Goal: Task Accomplishment & Management: Use online tool/utility

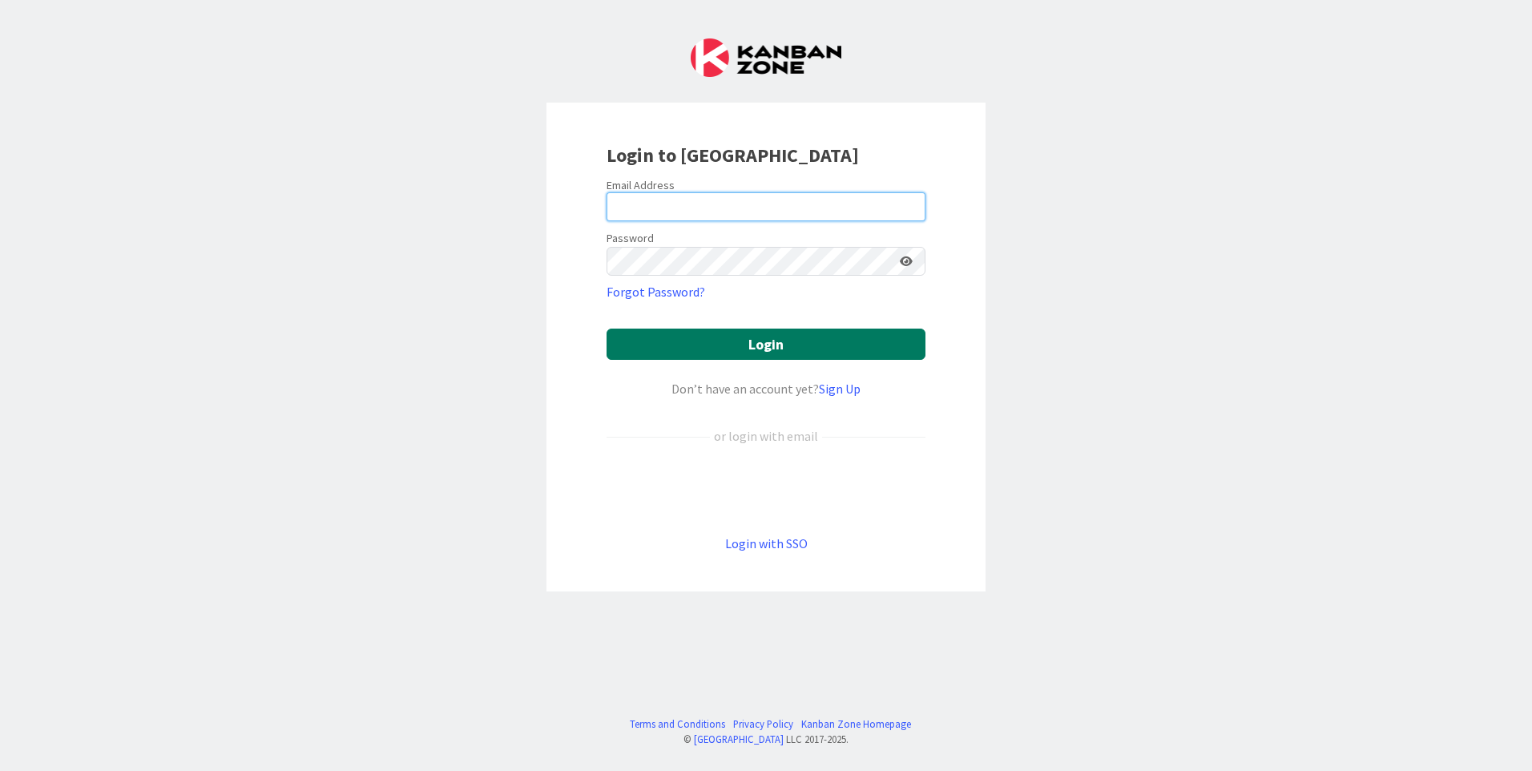
type input "[EMAIL_ADDRESS][DOMAIN_NAME]"
click at [708, 341] on button "Login" at bounding box center [766, 344] width 319 height 31
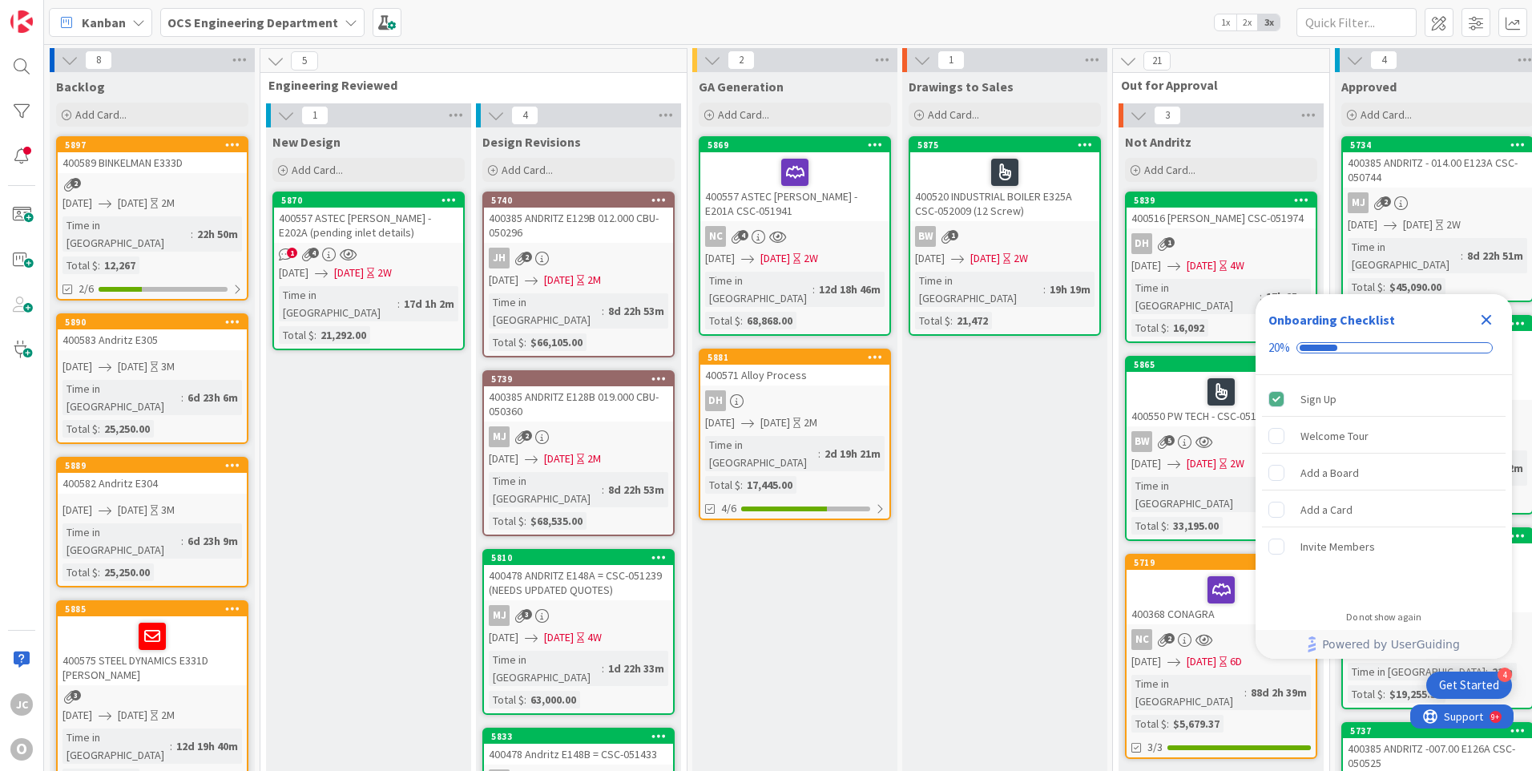
click at [1486, 321] on icon "Close Checklist" at bounding box center [1487, 320] width 10 height 10
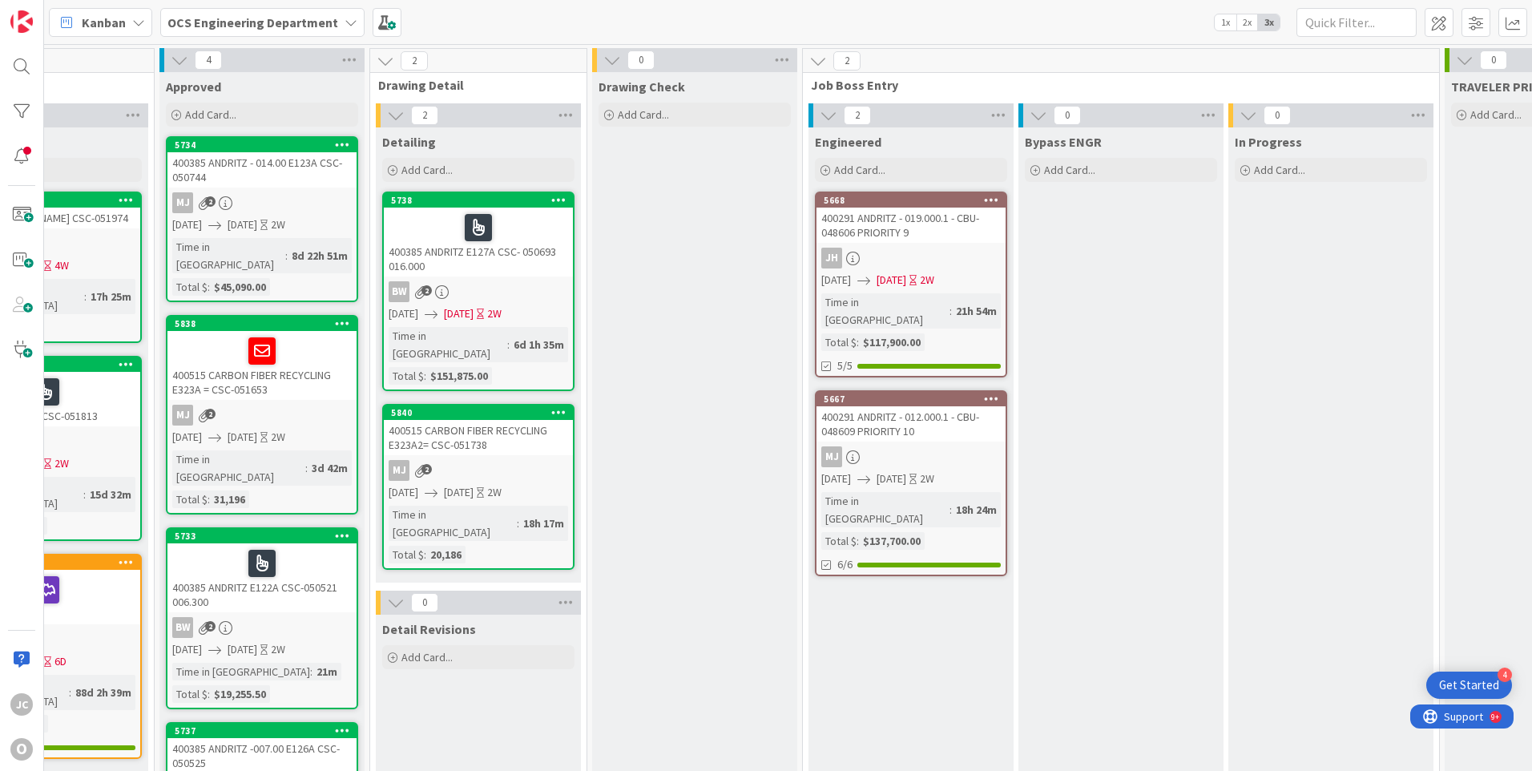
scroll to position [0, 1180]
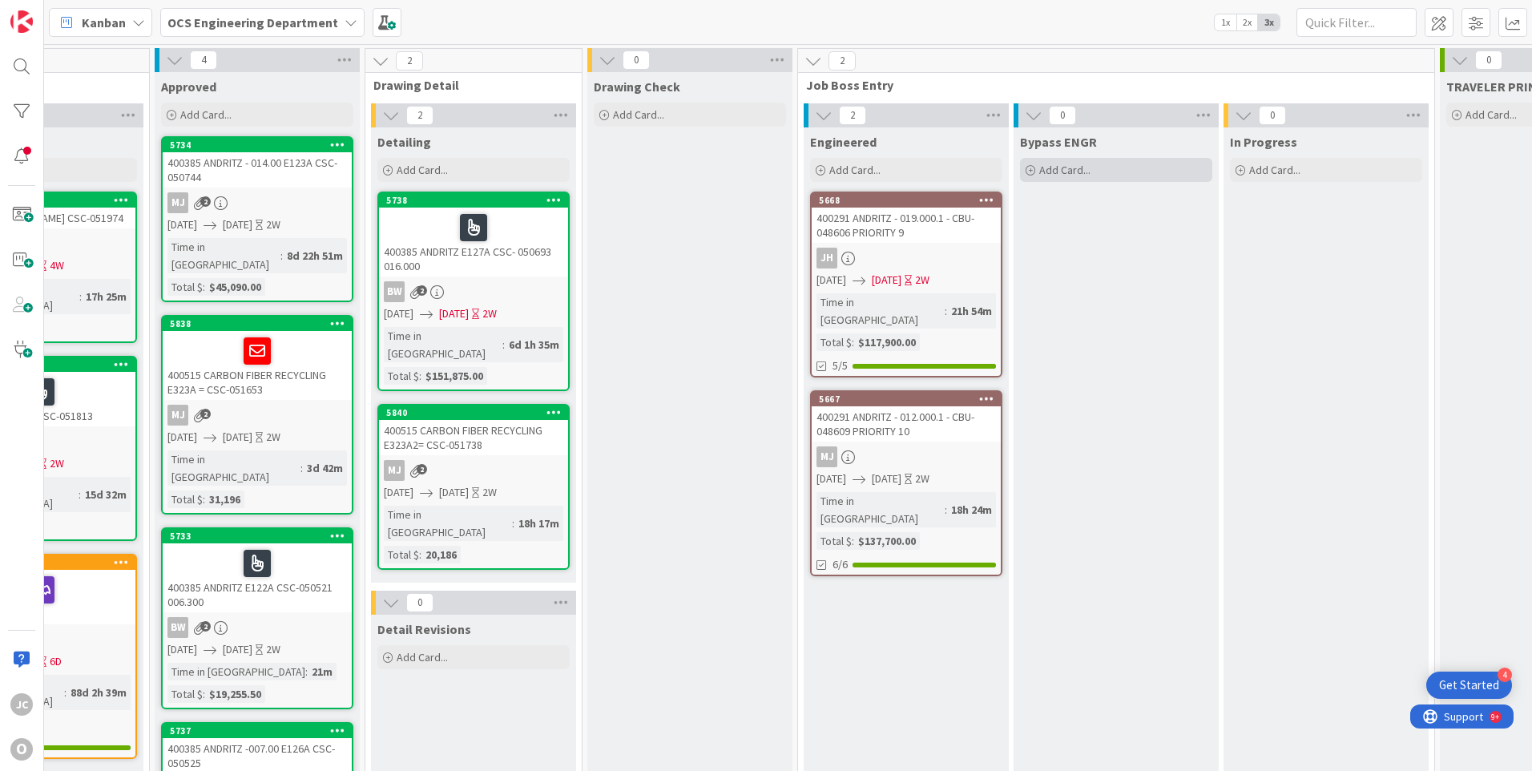
click at [1032, 170] on icon at bounding box center [1031, 171] width 10 height 10
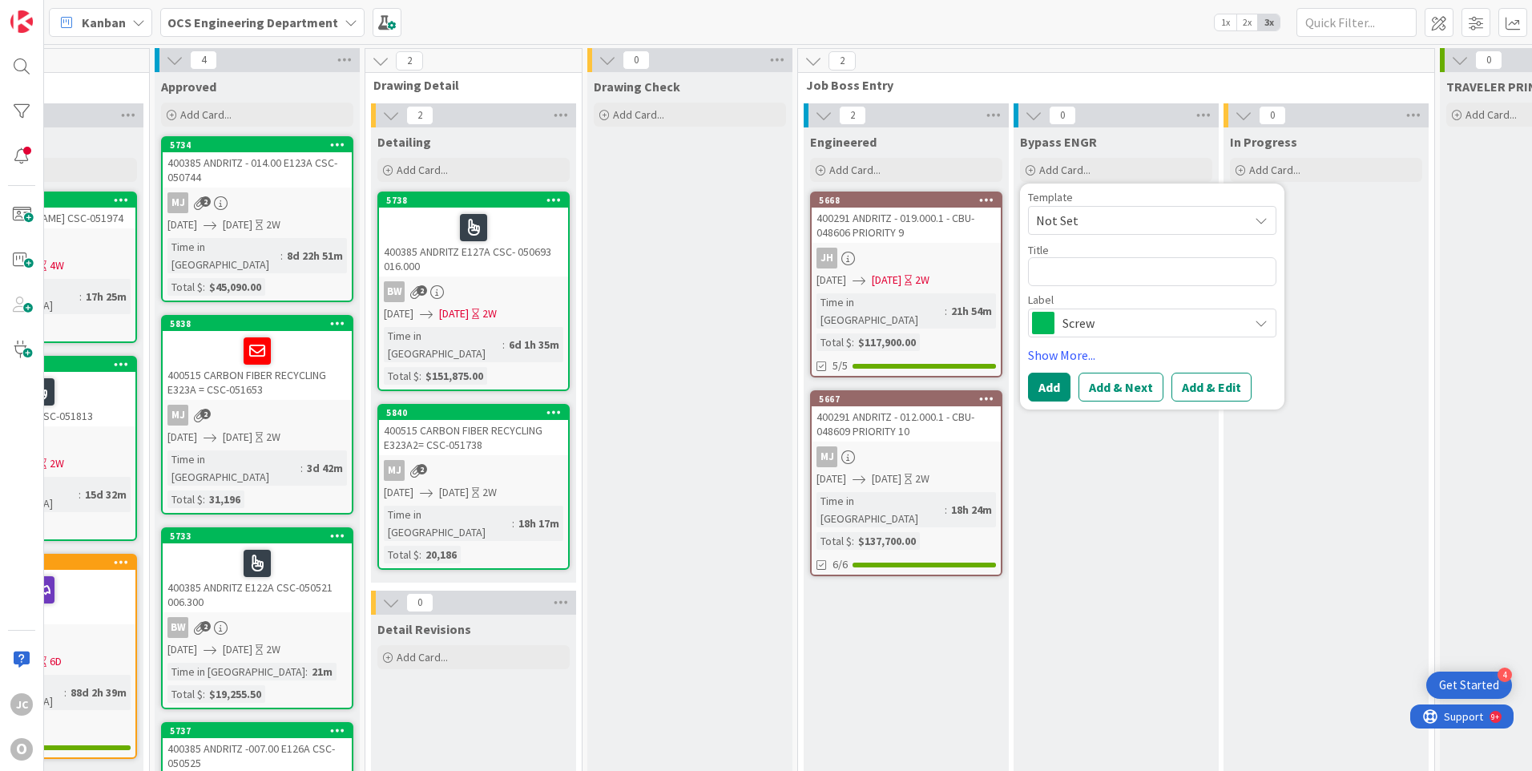
type textarea "x"
type textarea "4"
type textarea "x"
type textarea "40"
type textarea "x"
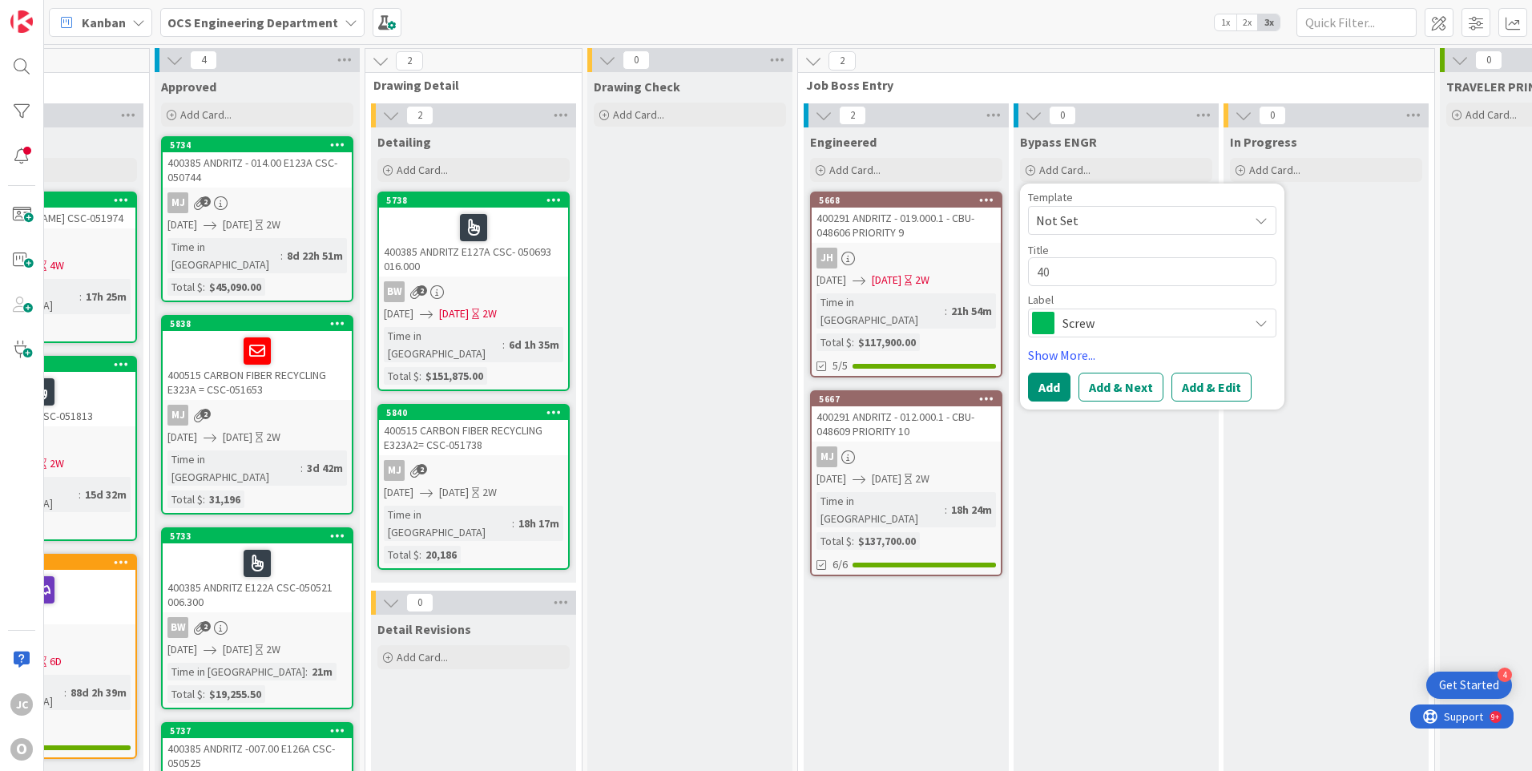
type textarea "400"
type textarea "x"
type textarea "4006"
type textarea "x"
type textarea "40060"
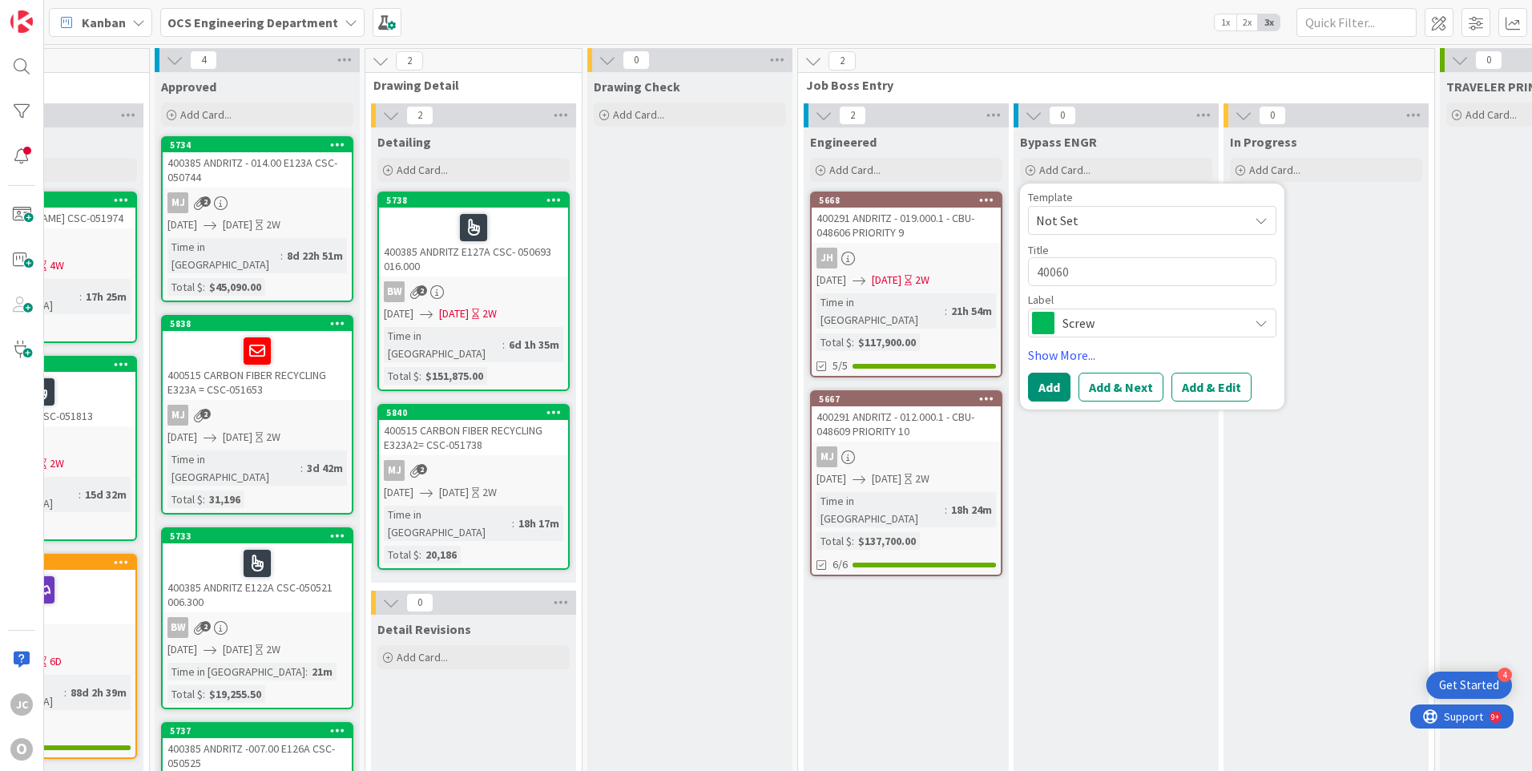
type textarea "x"
type textarea "400601"
type textarea "x"
type textarea "400601"
type textarea "x"
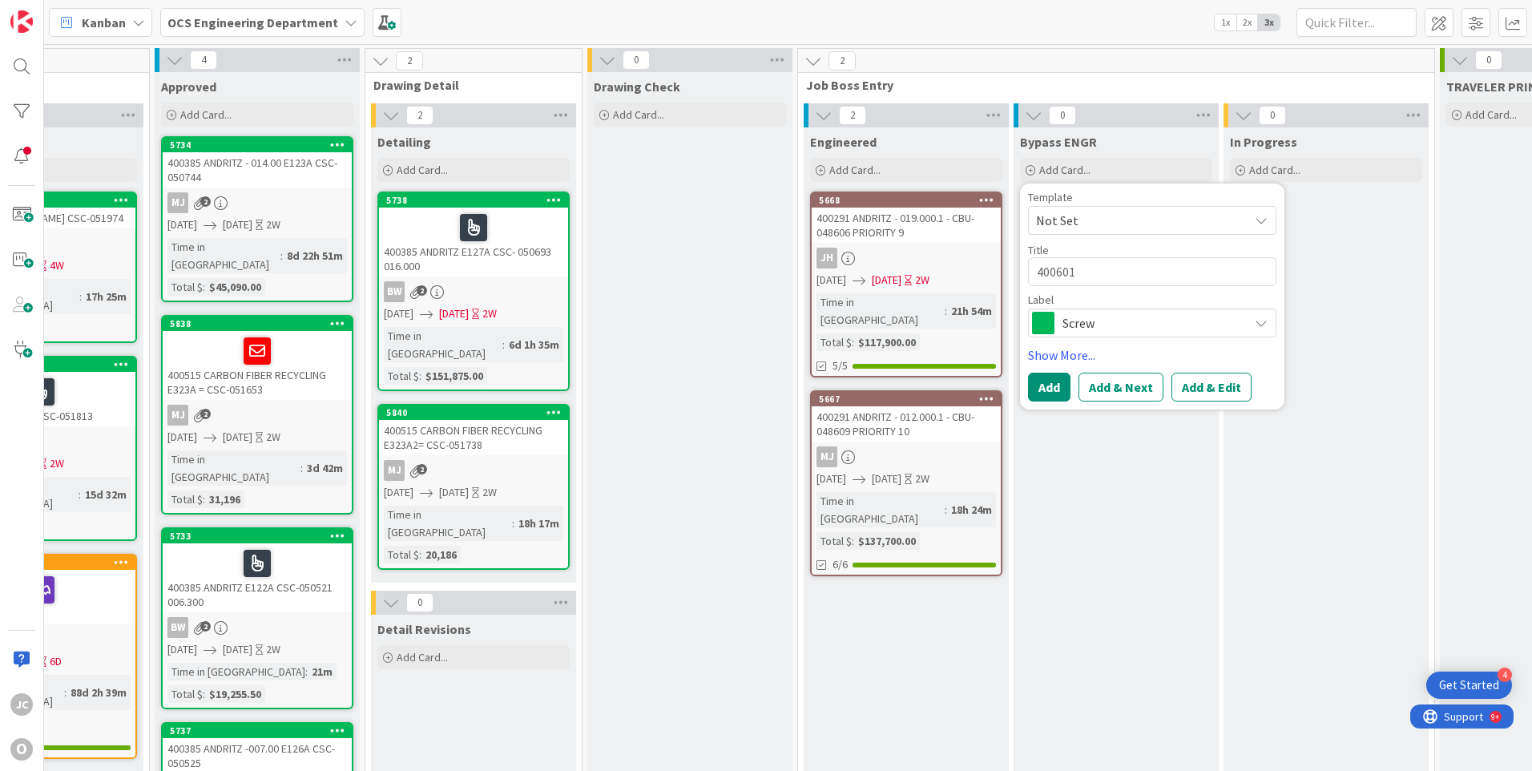
type textarea "400601 a"
type textarea "x"
type textarea "400601 as"
type textarea "x"
type textarea "400601 ast"
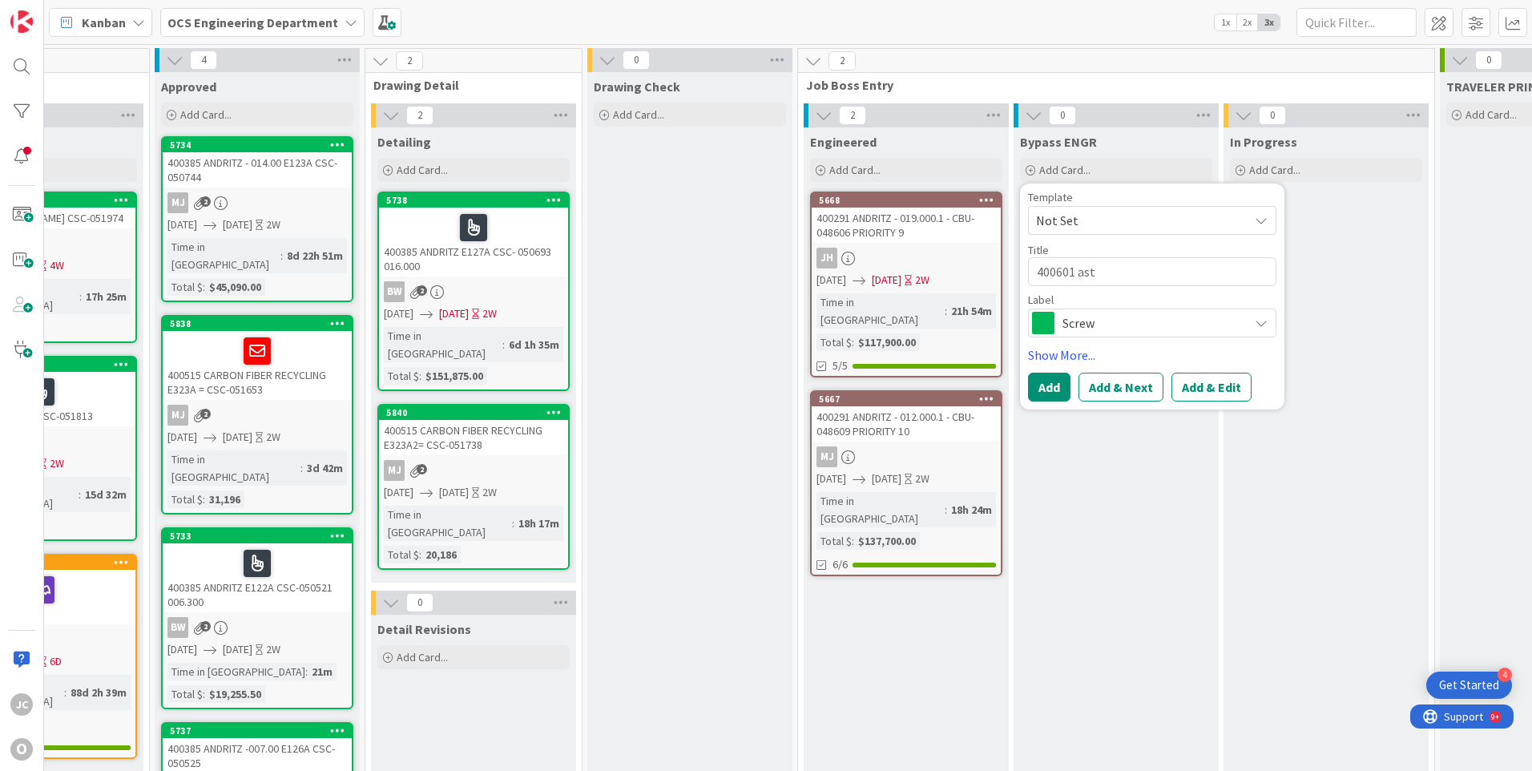
type textarea "x"
type textarea "400601 as"
type textarea "x"
type textarea "400601 a"
type textarea "x"
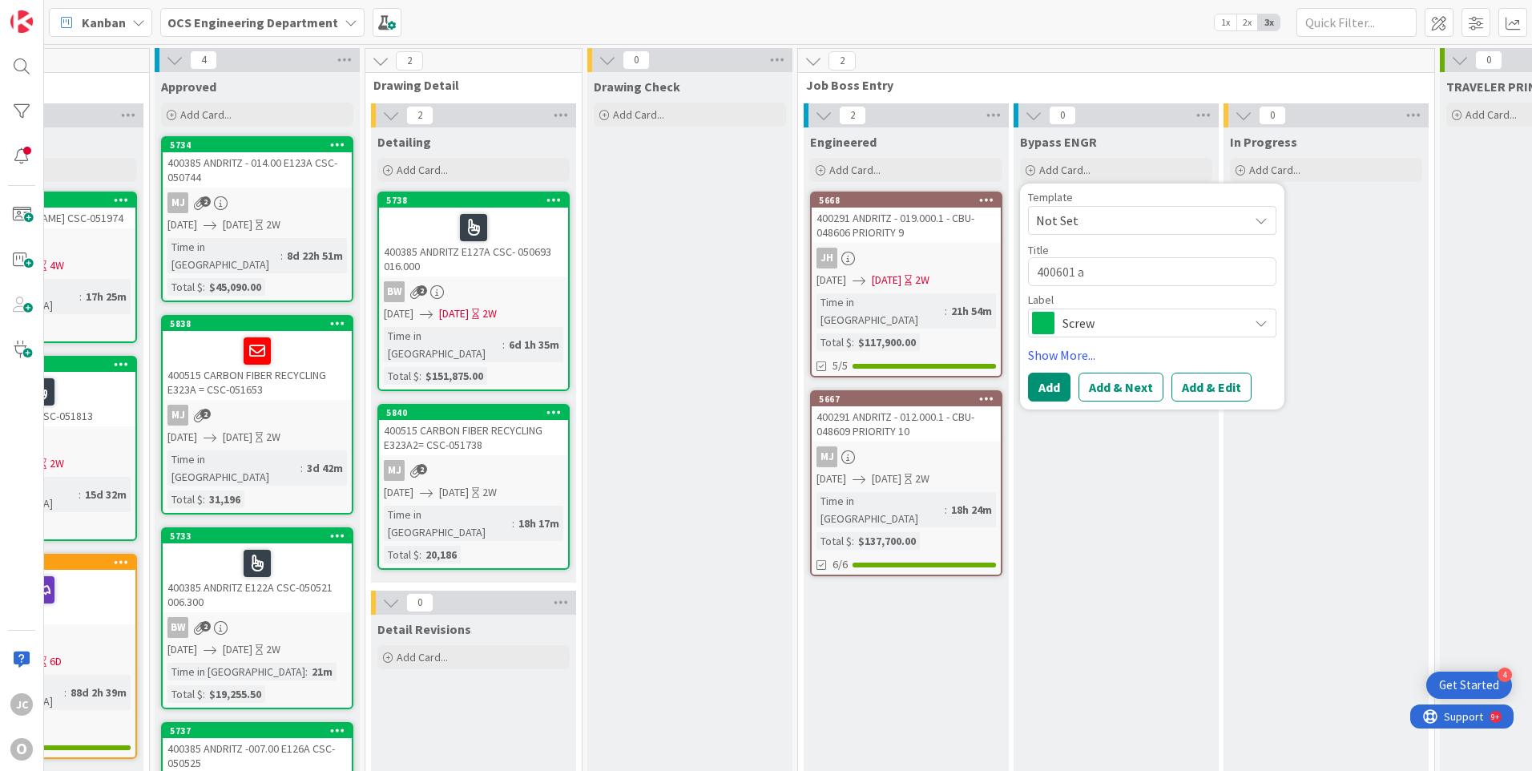
type textarea "400601"
type textarea "x"
type textarea "400601 A"
type textarea "x"
type textarea "400601 AS"
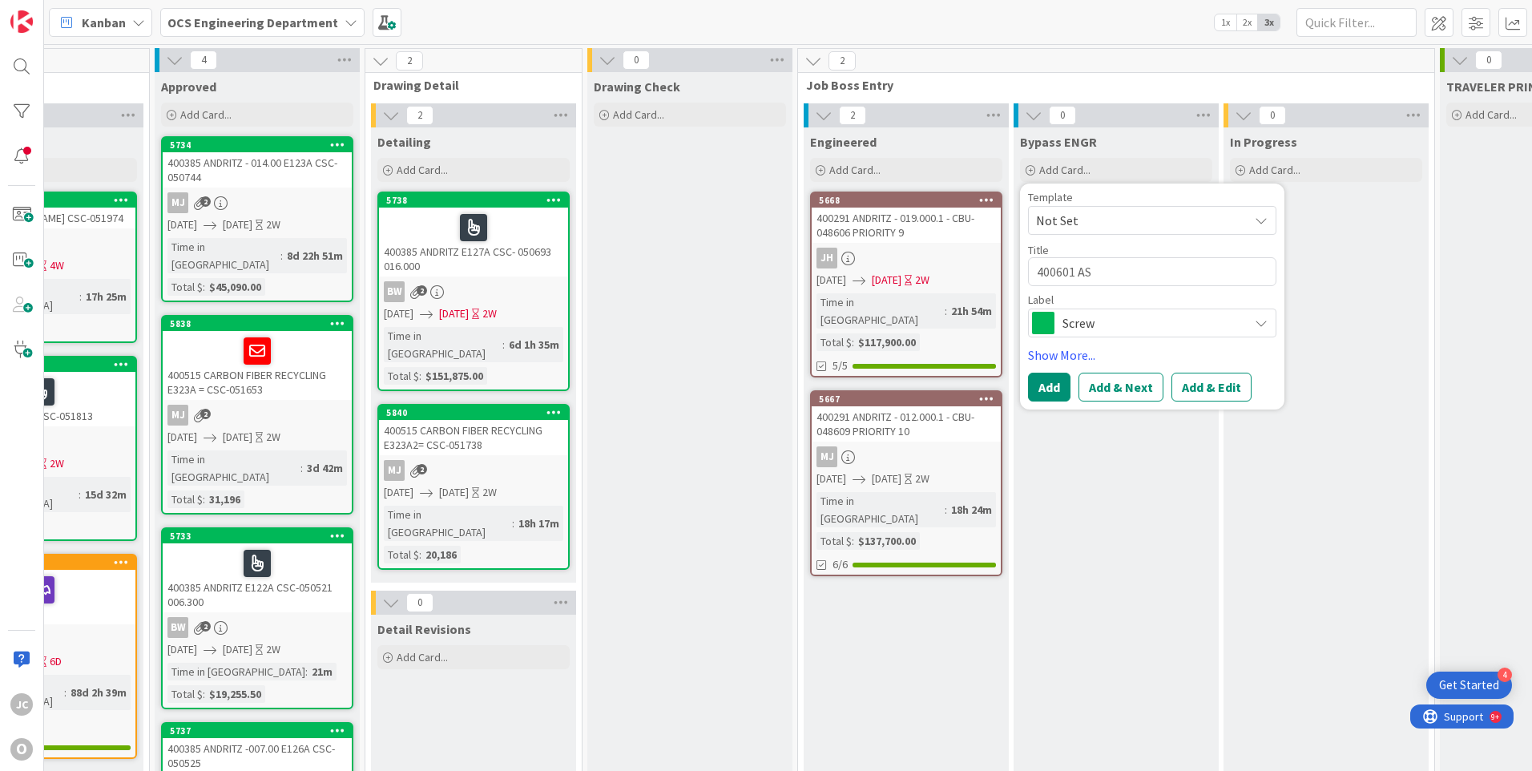
type textarea "x"
type textarea "400601 AST"
type textarea "x"
type textarea "400601 ASTE"
type textarea "x"
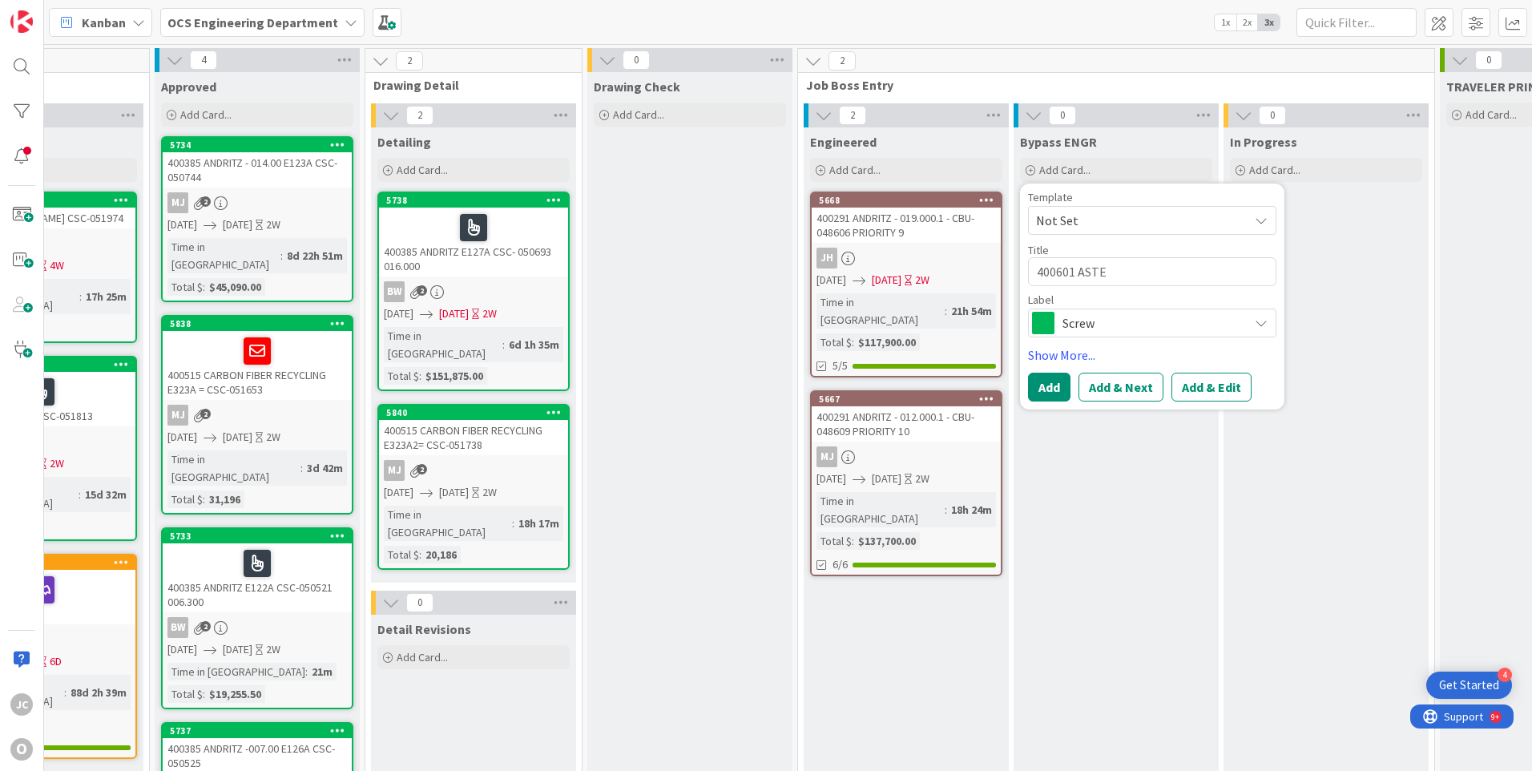
type textarea "400601 ASTEC"
type textarea "x"
type textarea "400601 ASTEC"
type textarea "x"
type textarea "400601 ASTEC B"
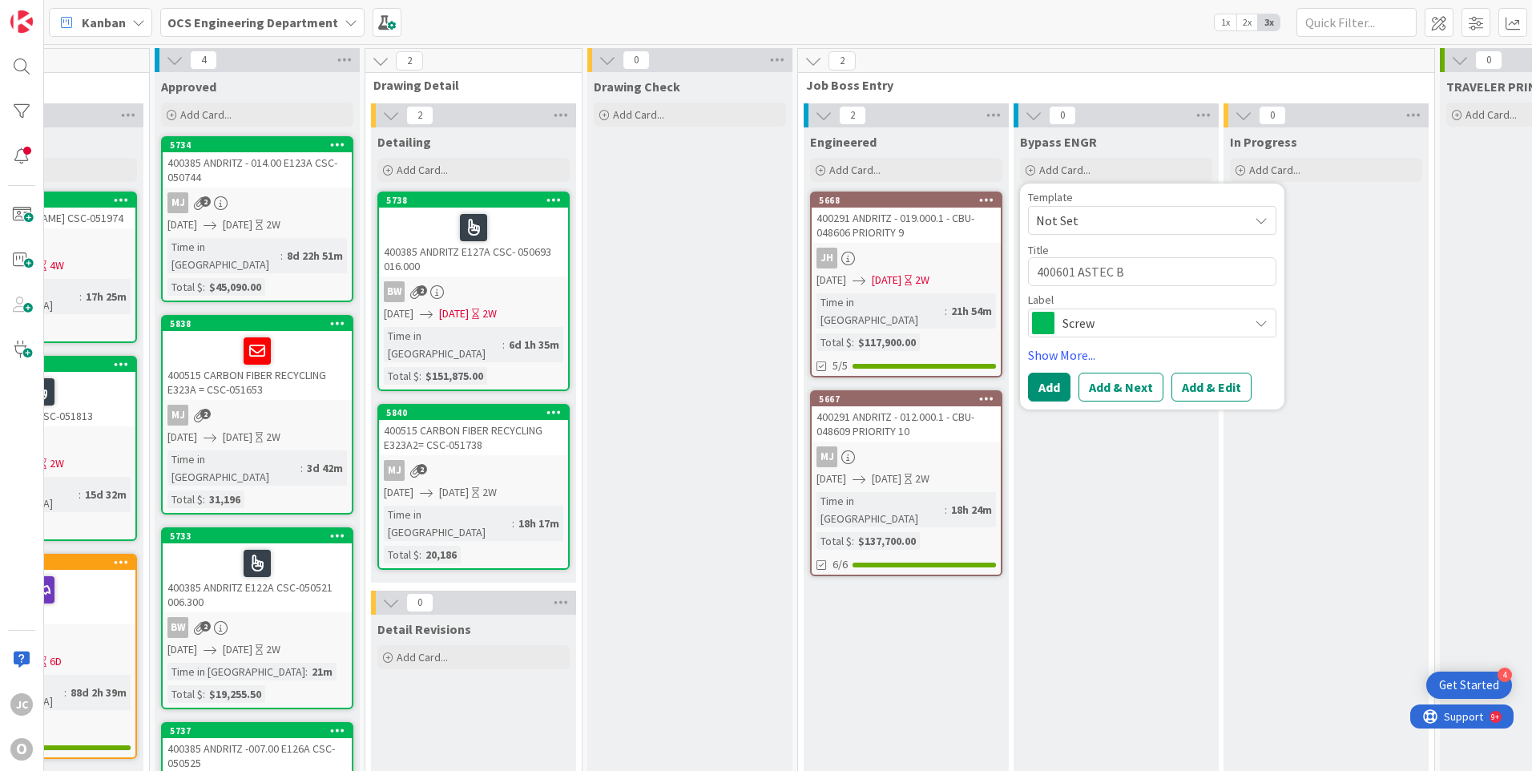
type textarea "x"
type textarea "400601 ASTEC BL"
type textarea "x"
type textarea "400601 ASTEC BLA"
type textarea "x"
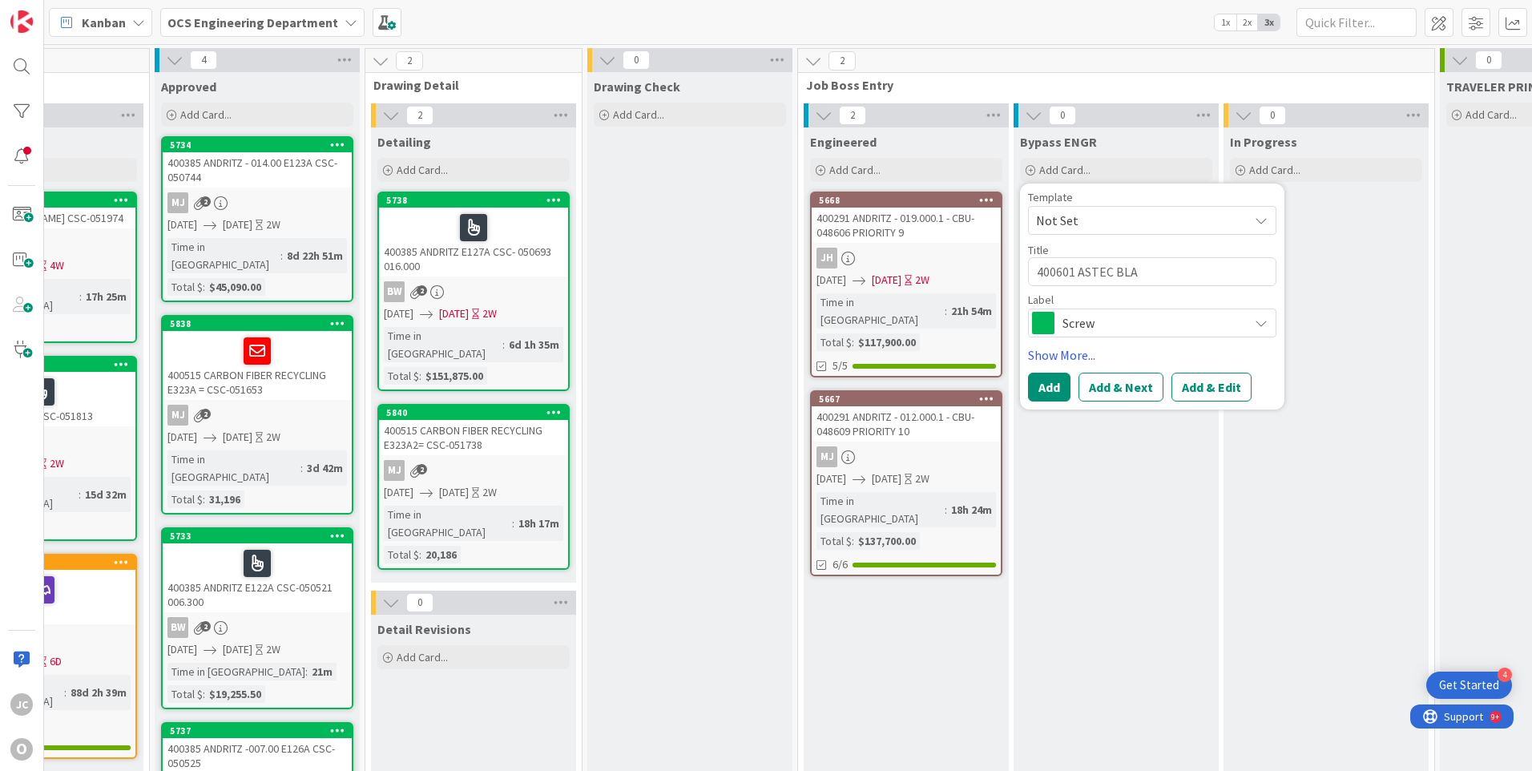
type textarea "400601 ASTEC BLAI"
type textarea "x"
type textarea "400601 [PERSON_NAME]"
click at [1149, 325] on span "Screw" at bounding box center [1151, 323] width 178 height 22
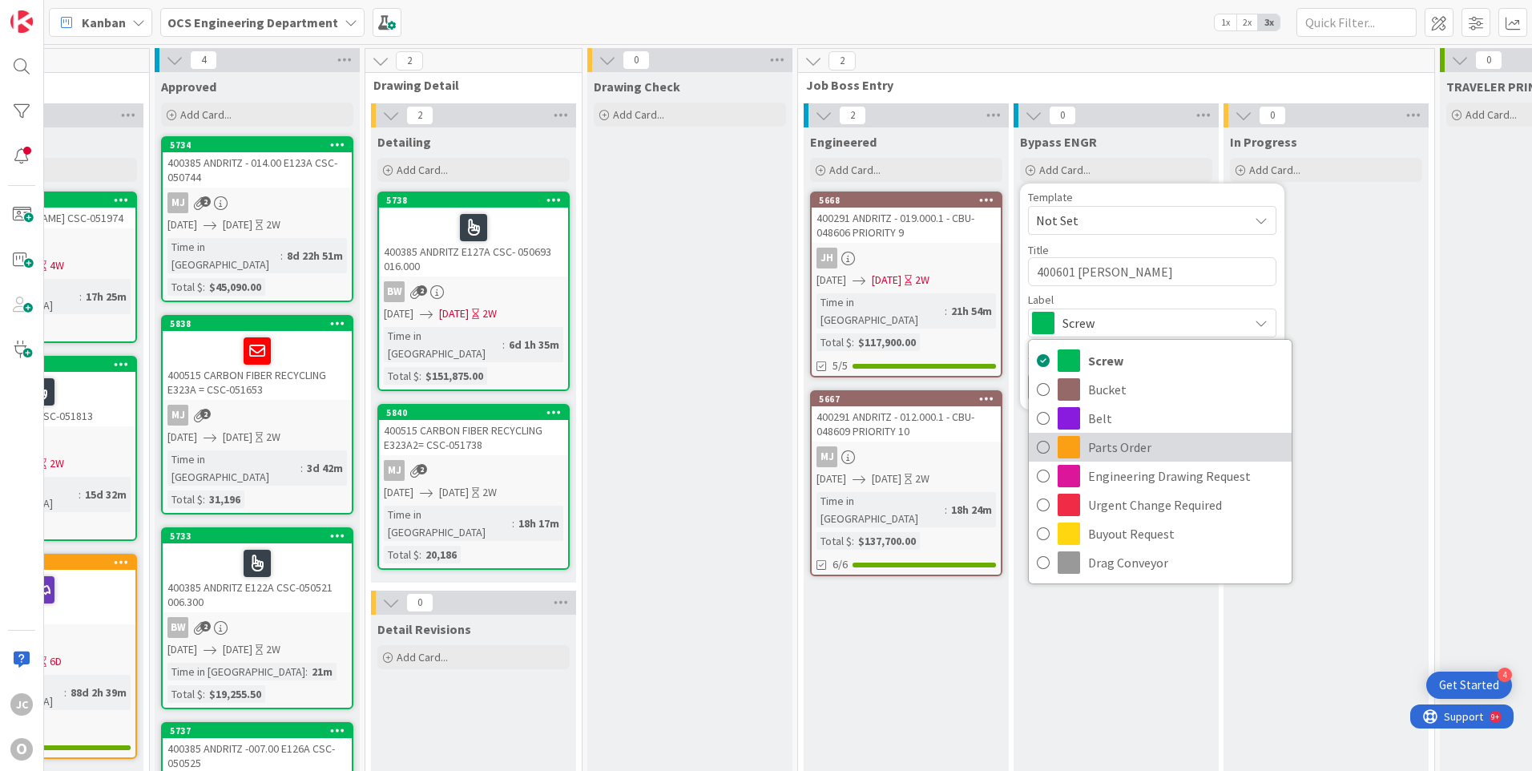
click at [1097, 449] on span "Parts Order" at bounding box center [1186, 447] width 196 height 24
type textarea "x"
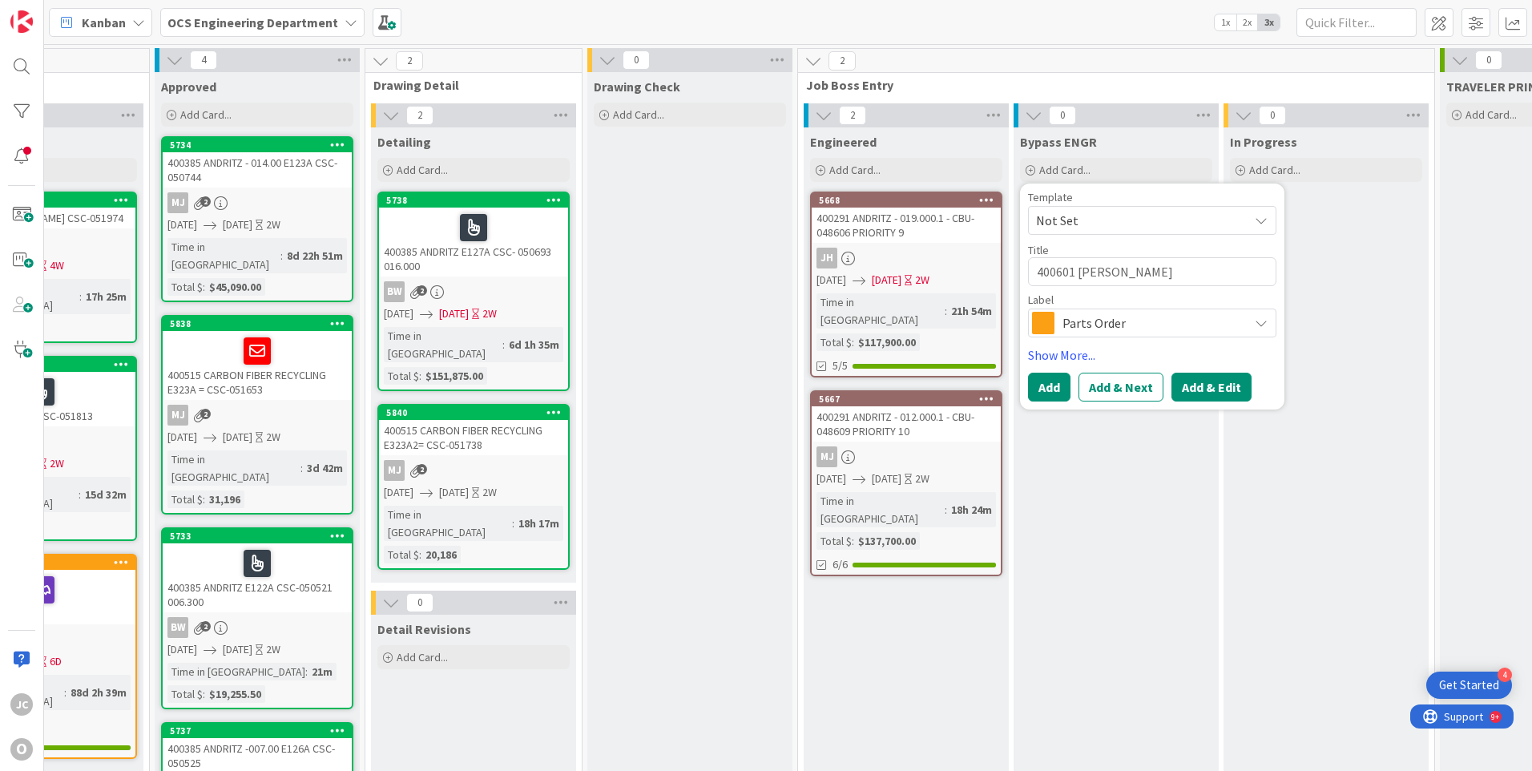
click at [1185, 388] on button "Add & Edit" at bounding box center [1211, 387] width 80 height 29
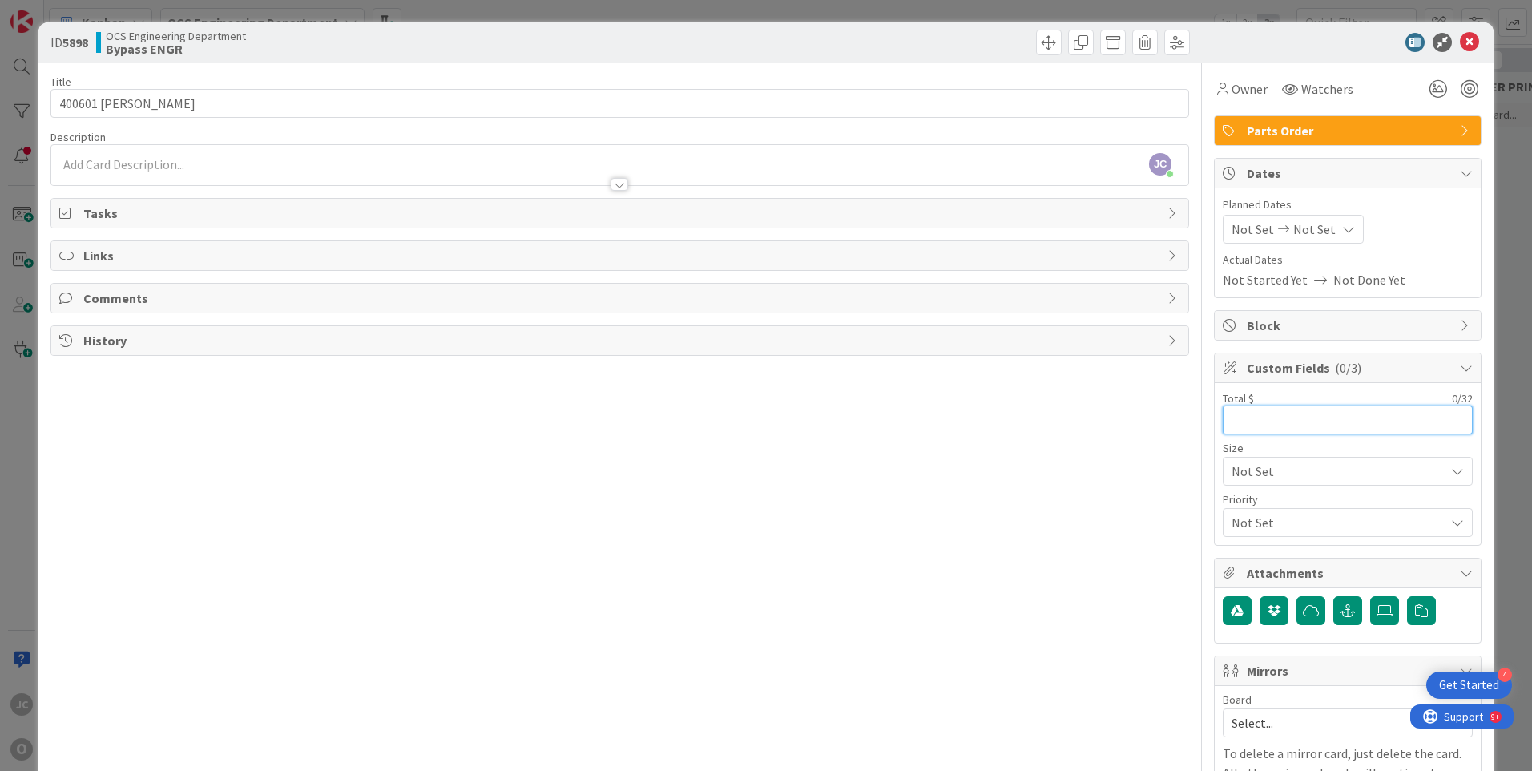
click at [1241, 421] on input "text" at bounding box center [1348, 419] width 250 height 29
type input "8,795.82"
click at [1302, 86] on span "Watchers" at bounding box center [1327, 88] width 52 height 19
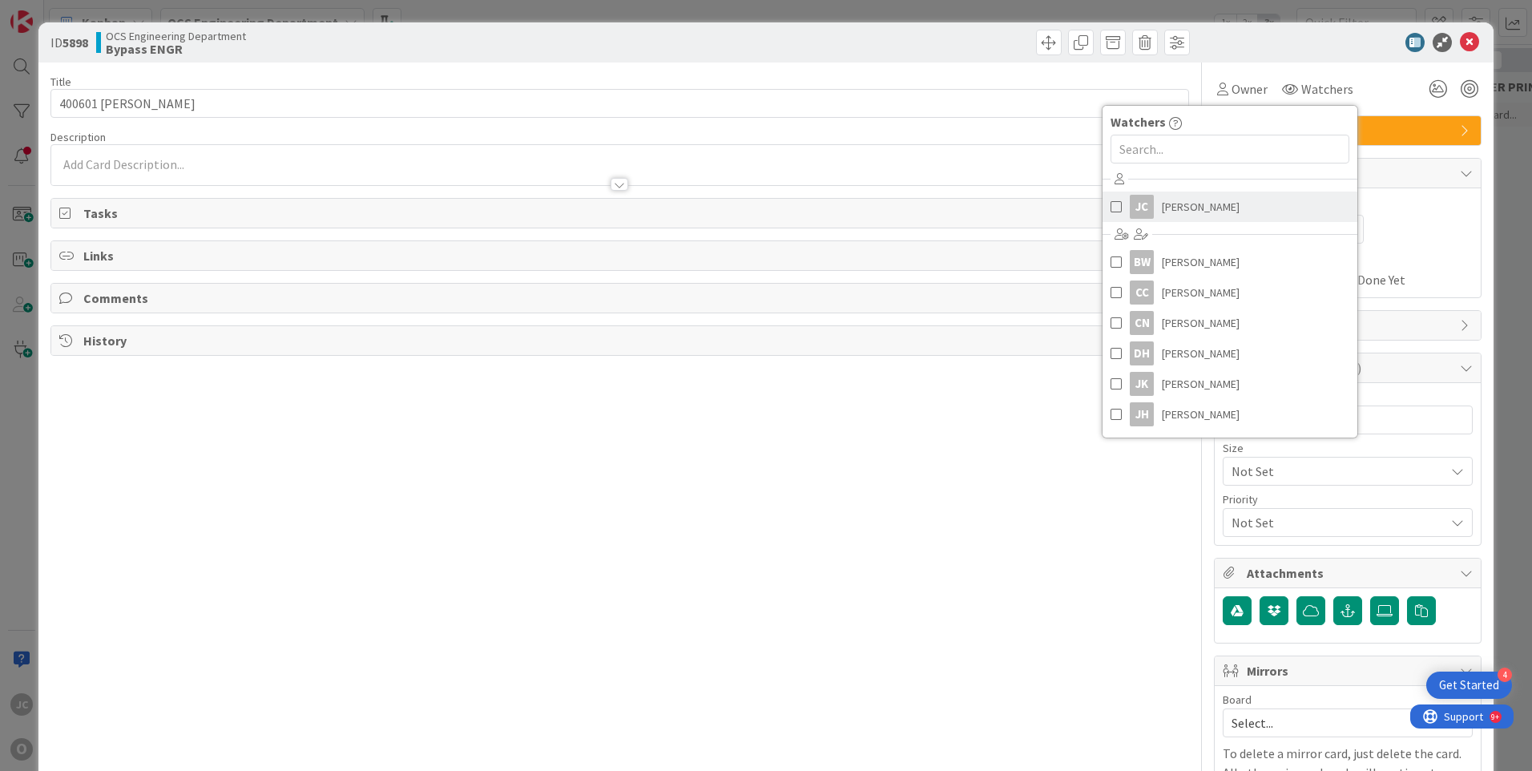
click at [1209, 200] on link "[PERSON_NAME]" at bounding box center [1230, 206] width 255 height 30
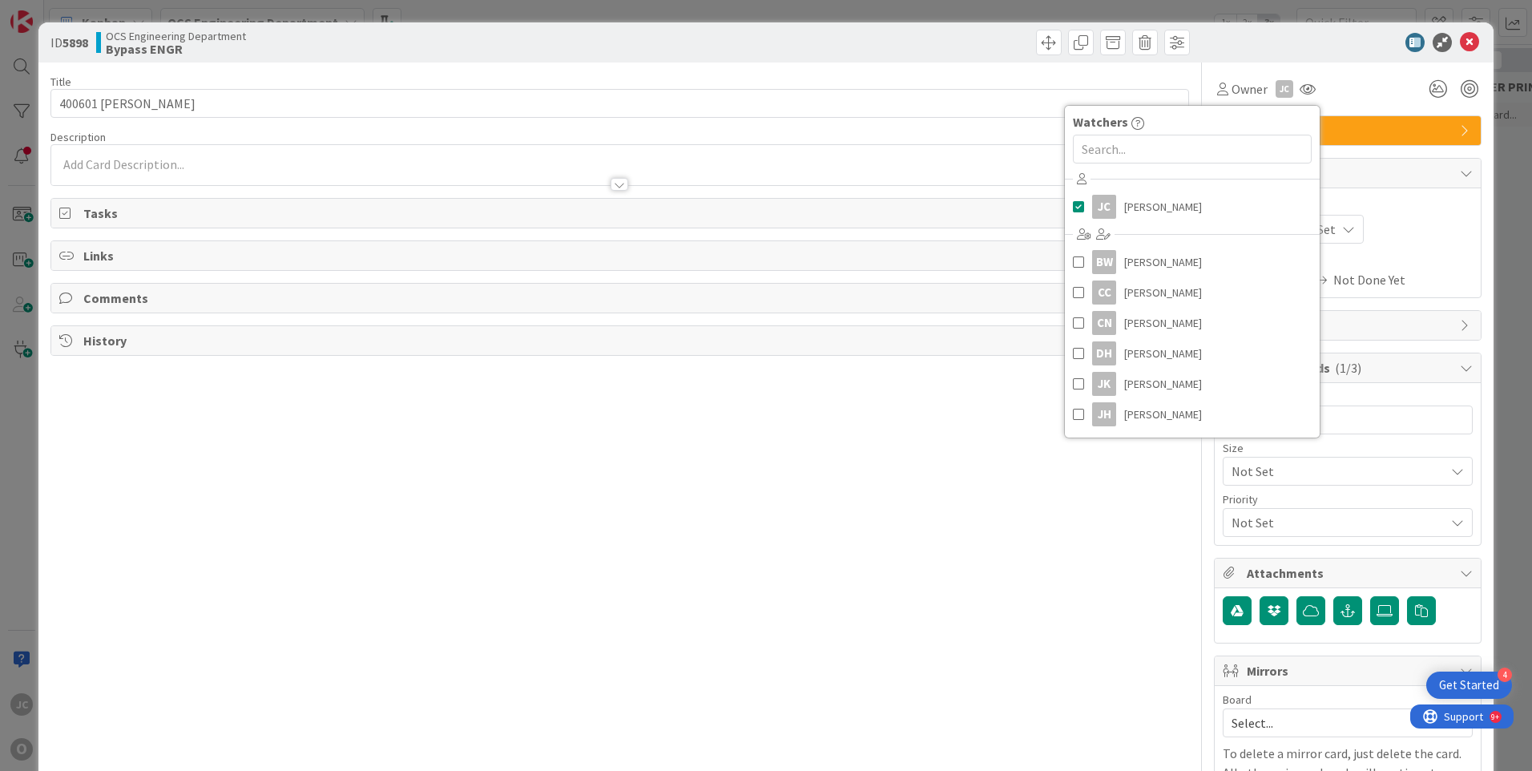
click at [1418, 224] on div "Not Set Not Set" at bounding box center [1348, 229] width 250 height 29
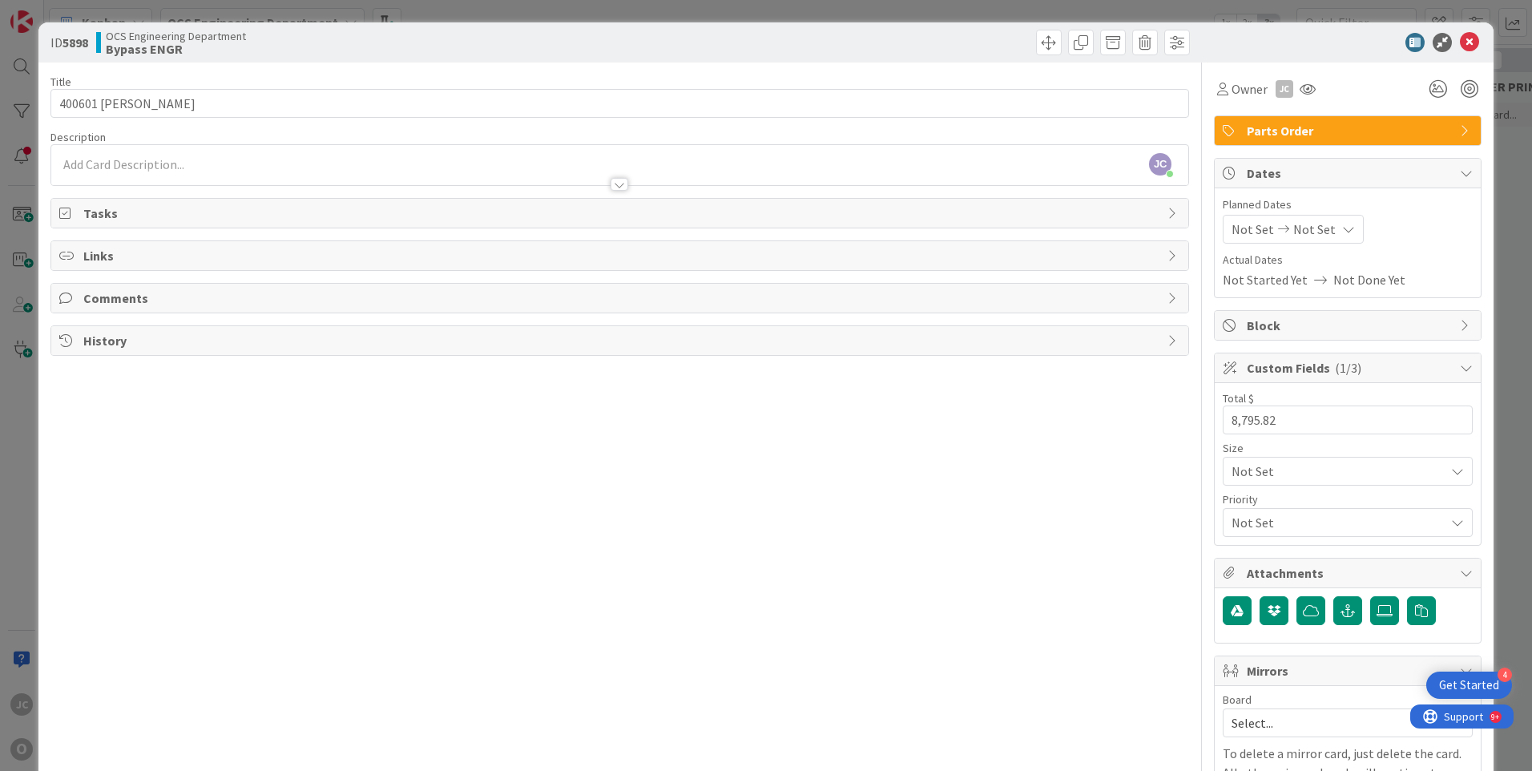
click at [1249, 228] on span "Not Set" at bounding box center [1253, 229] width 42 height 19
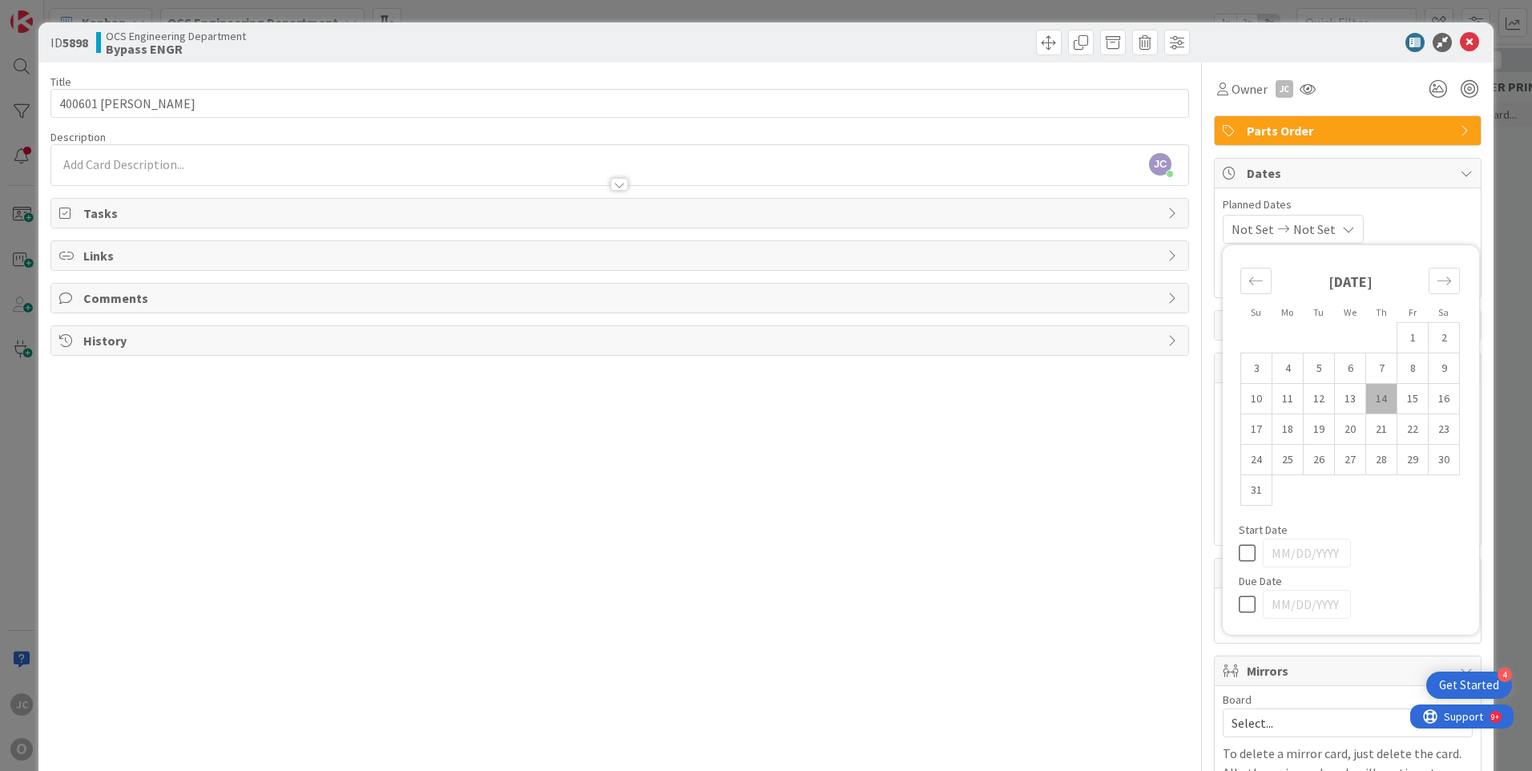
click at [1370, 397] on td "14" at bounding box center [1381, 399] width 31 height 30
type input "[DATE]"
click at [1332, 228] on span "Not Set" at bounding box center [1310, 229] width 42 height 19
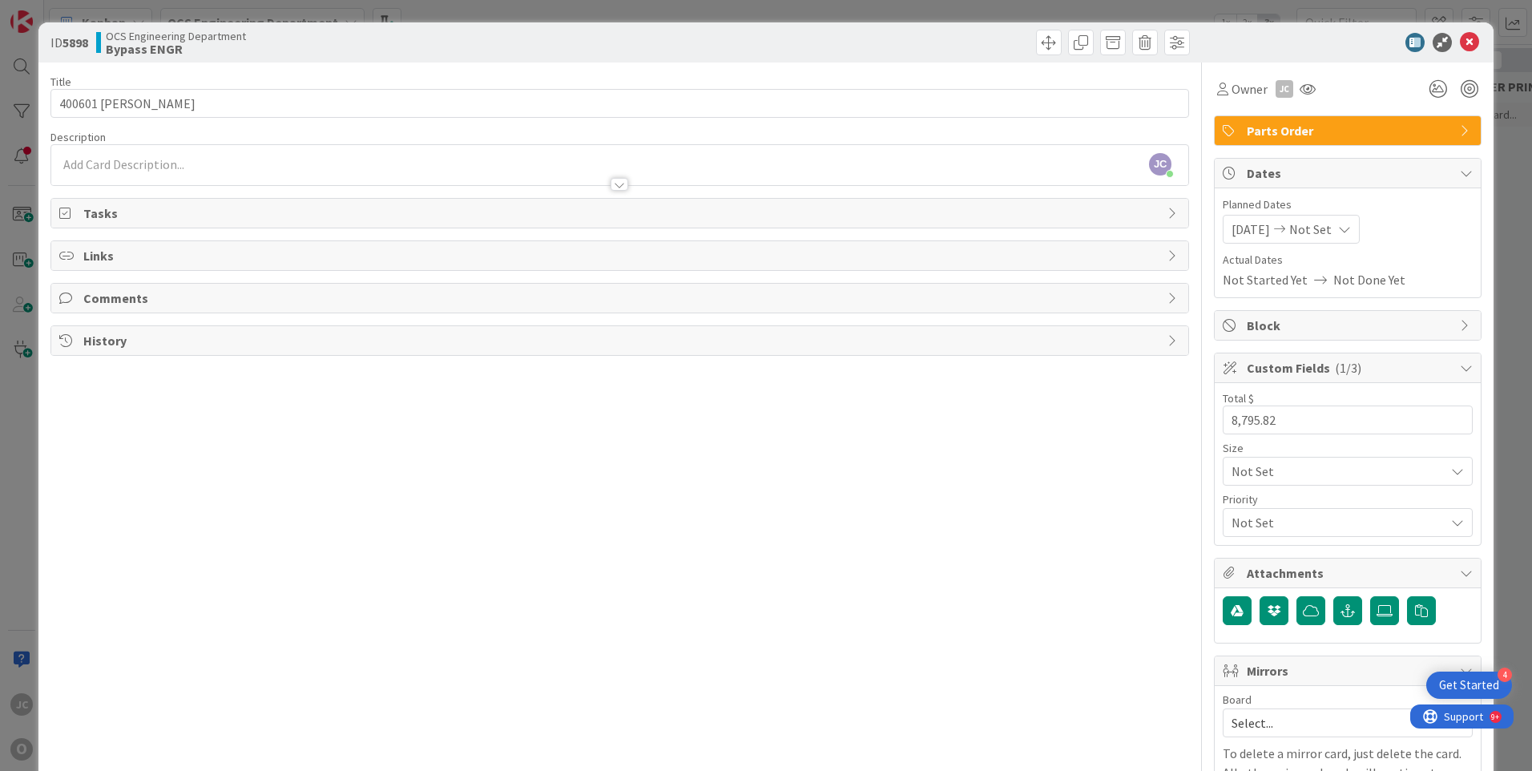
click at [1347, 228] on icon at bounding box center [1344, 229] width 13 height 13
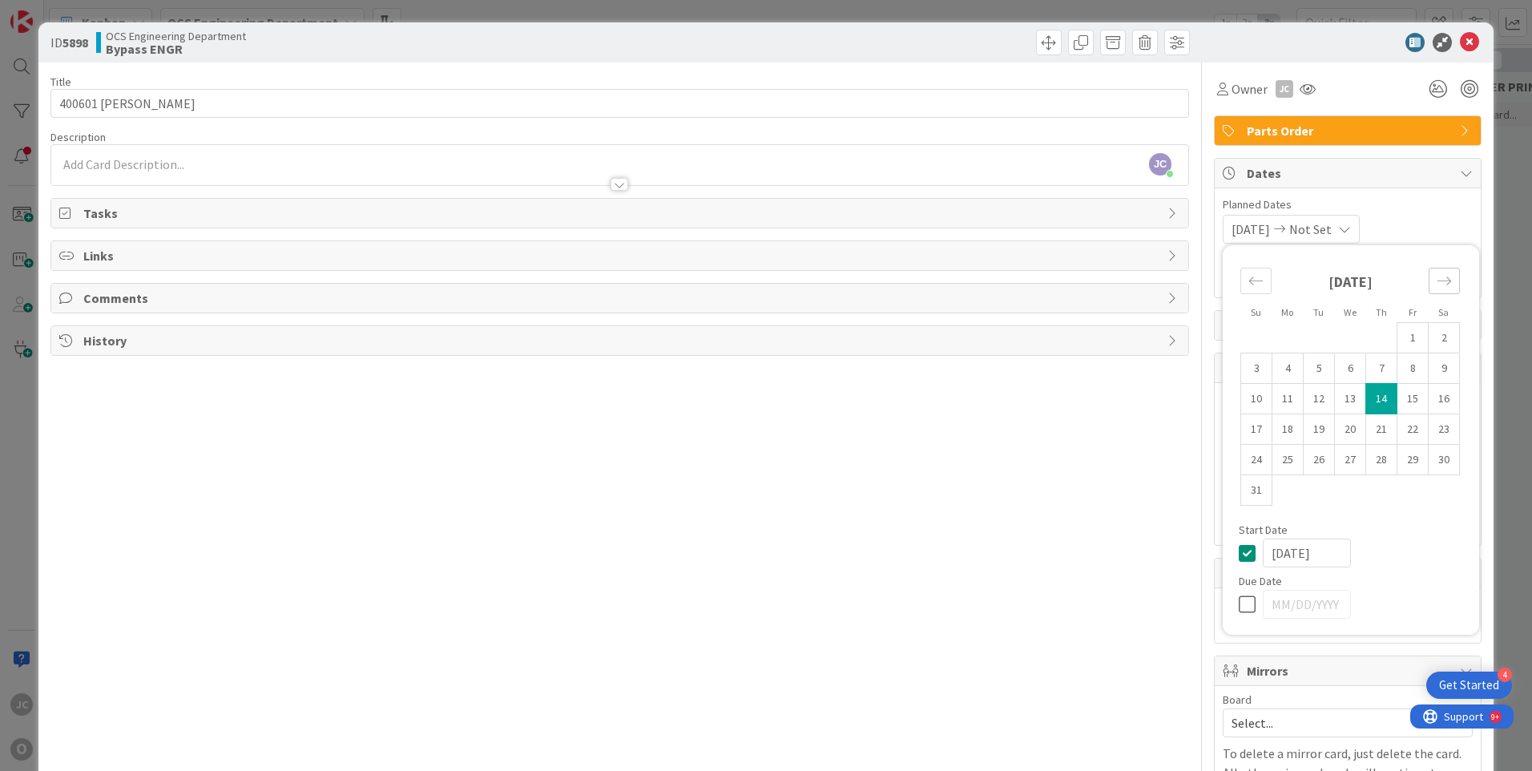
click at [1437, 284] on icon "Move forward to switch to the next month." at bounding box center [1444, 280] width 15 height 15
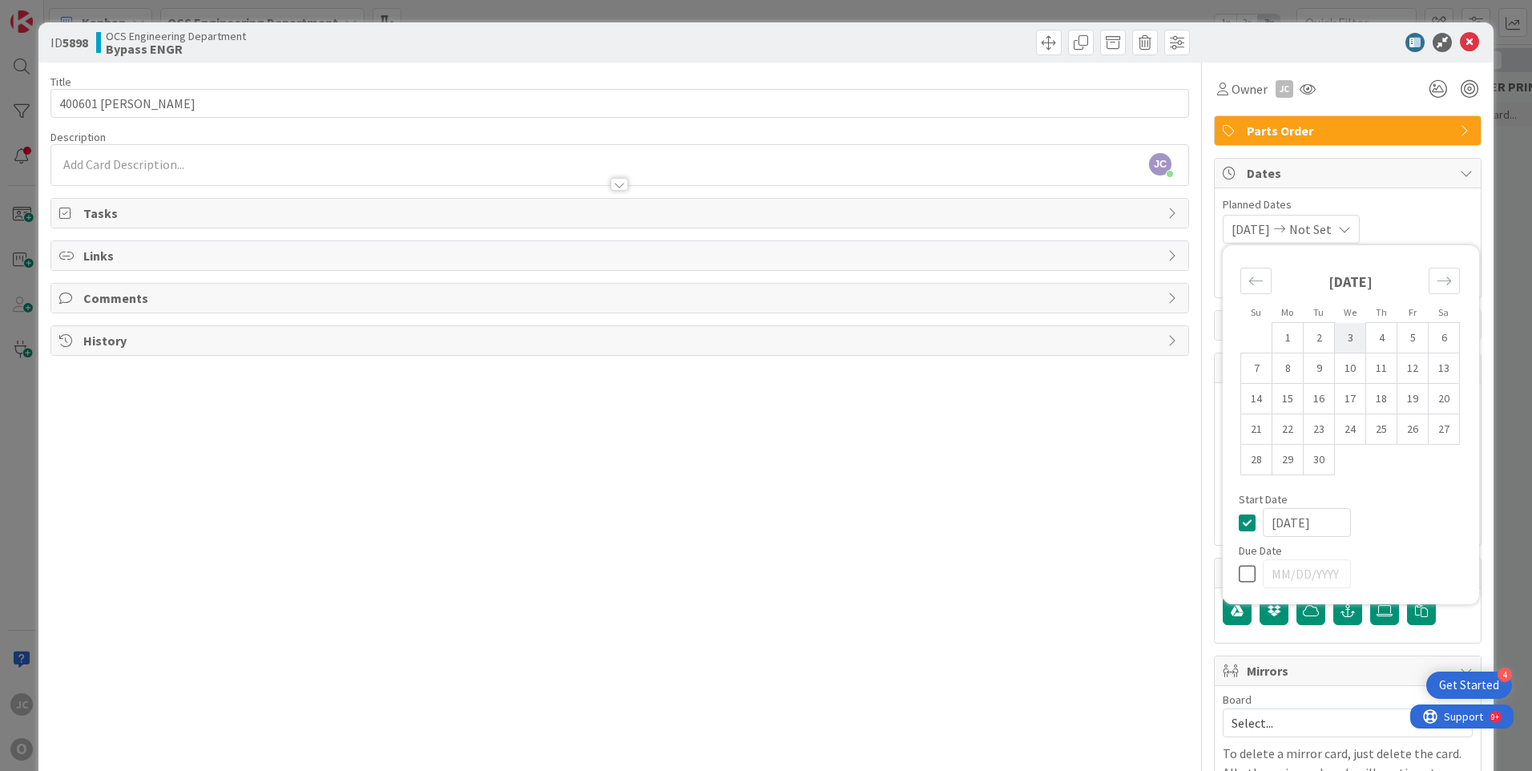
click at [1337, 338] on td "3" at bounding box center [1350, 338] width 31 height 30
type input "[DATE]"
click at [1116, 508] on div "Title 18 / 128 400601 ASTEC [PERSON_NAME] Description [PERSON_NAME] just joined…" at bounding box center [619, 457] width 1139 height 790
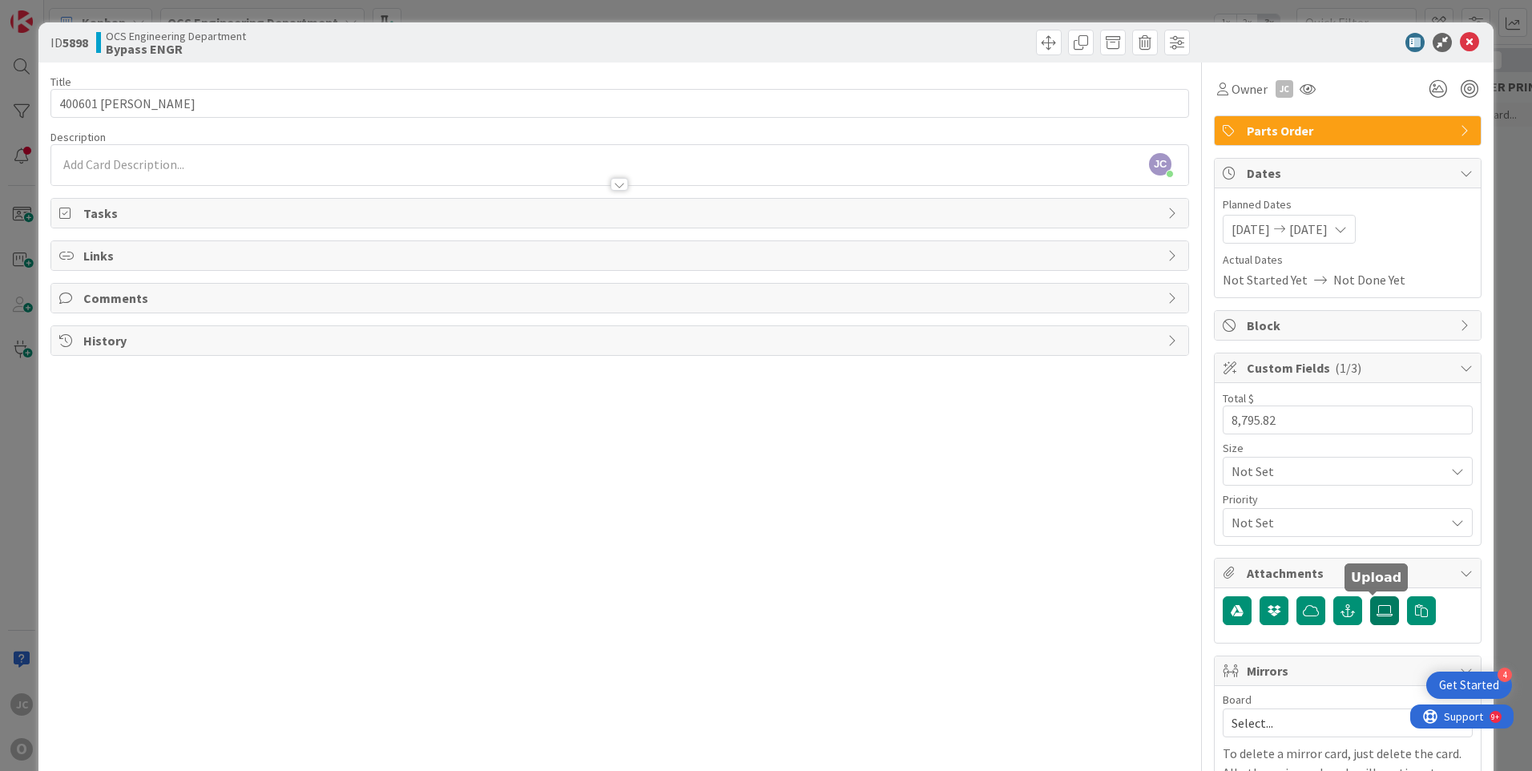
click at [1377, 607] on icon at bounding box center [1385, 610] width 16 height 13
click at [1370, 596] on input "file" at bounding box center [1370, 596] width 0 height 0
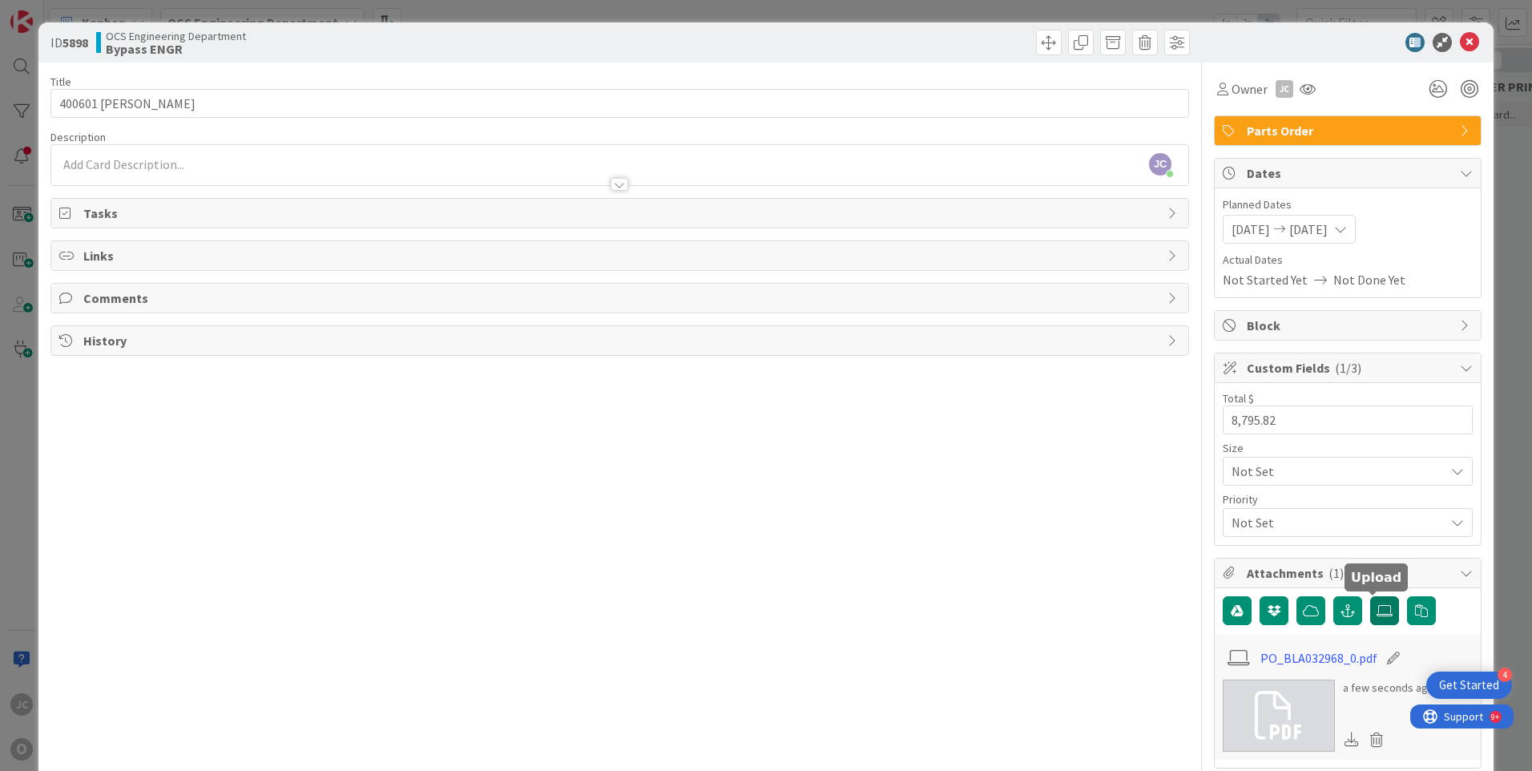
click at [1377, 612] on icon at bounding box center [1385, 610] width 16 height 13
click at [1370, 596] on input "file" at bounding box center [1370, 596] width 0 height 0
click at [863, 482] on div "Title 18 / 128 400601 ASTEC [PERSON_NAME] Description [PERSON_NAME] just joined…" at bounding box center [619, 586] width 1139 height 1048
click at [113, 161] on div "[PERSON_NAME] just joined" at bounding box center [619, 165] width 1137 height 40
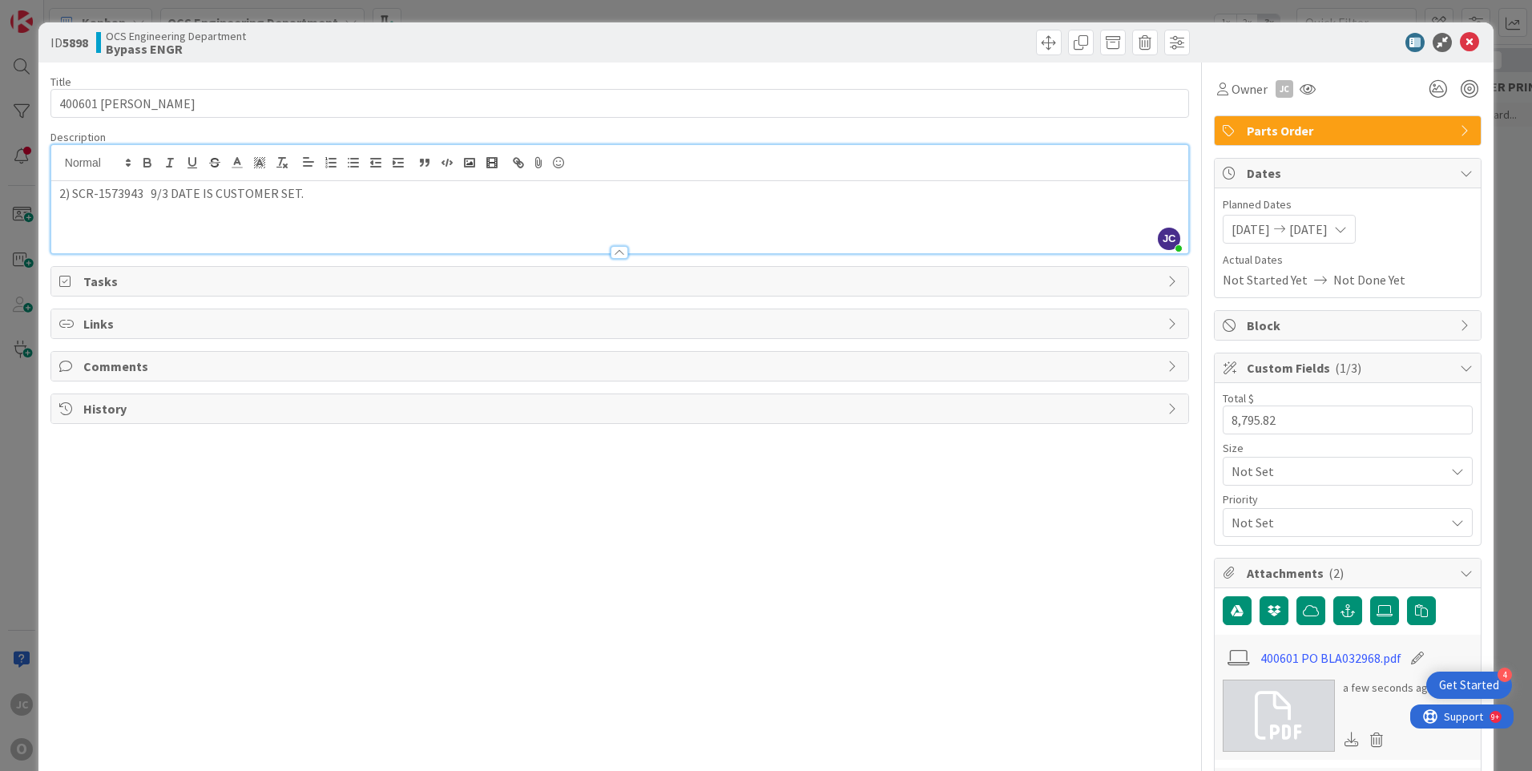
click at [197, 191] on p "2) SCR-1573943 9/3 DATE IS CUSTOMER SET." at bounding box center [619, 193] width 1121 height 18
click at [1460, 39] on icon at bounding box center [1469, 42] width 19 height 19
